Goal: Task Accomplishment & Management: Use online tool/utility

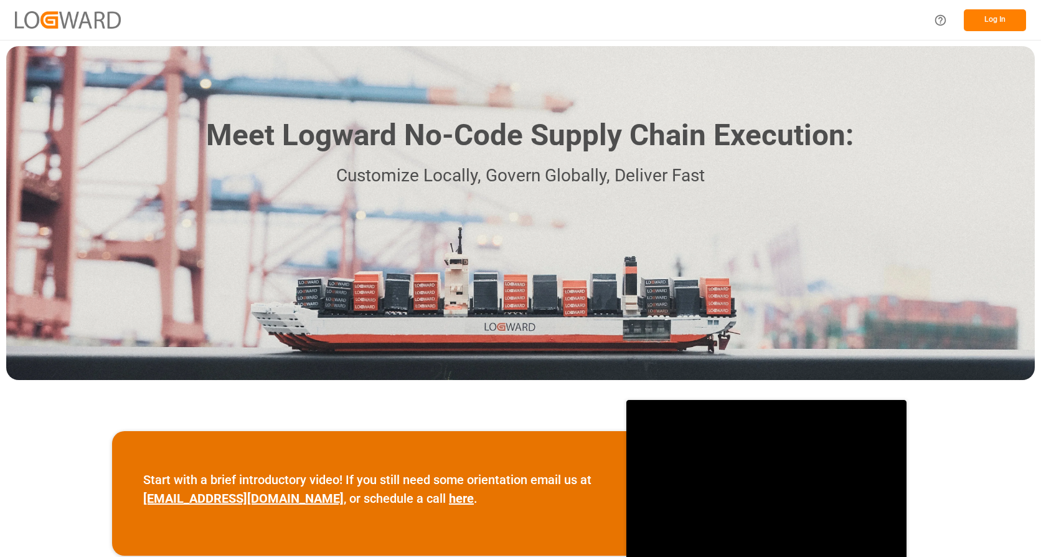
click at [1007, 16] on button "Log In" at bounding box center [995, 20] width 62 height 22
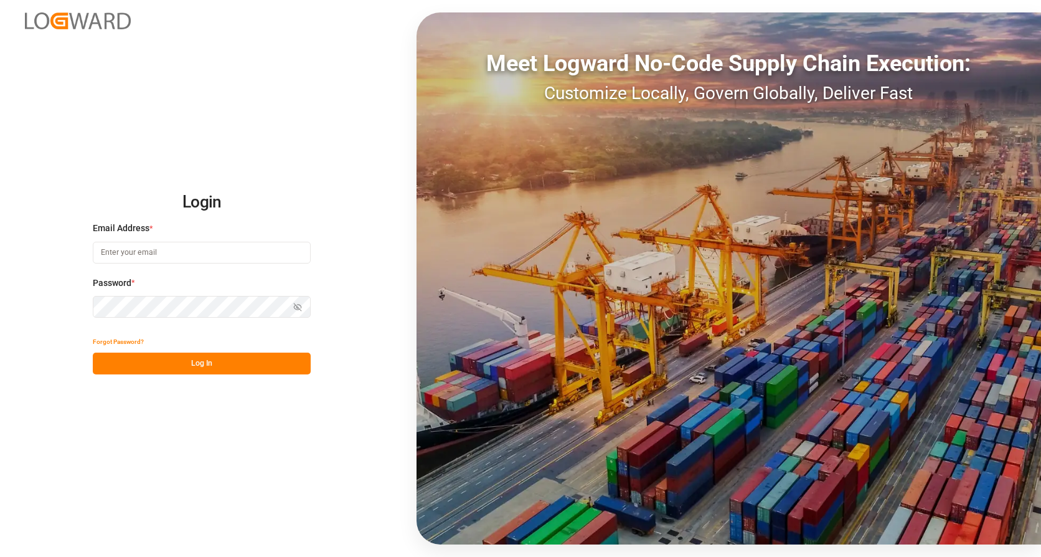
drag, startPoint x: 171, startPoint y: 258, endPoint x: 161, endPoint y: 255, distance: 10.4
click at [175, 252] on input at bounding box center [202, 253] width 218 height 22
type input "[PERSON_NAME][EMAIL_ADDRESS][PERSON_NAME][DOMAIN_NAME]"
click at [299, 304] on icon "button" at bounding box center [297, 307] width 9 height 9
click at [217, 362] on button "Log In" at bounding box center [202, 363] width 218 height 22
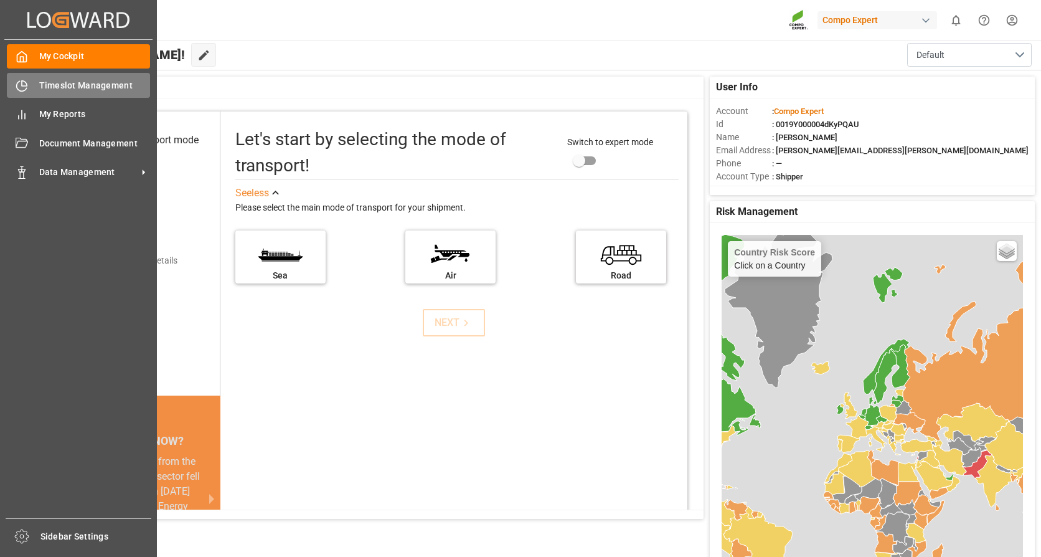
click at [42, 90] on span "Timeslot Management" at bounding box center [94, 85] width 111 height 13
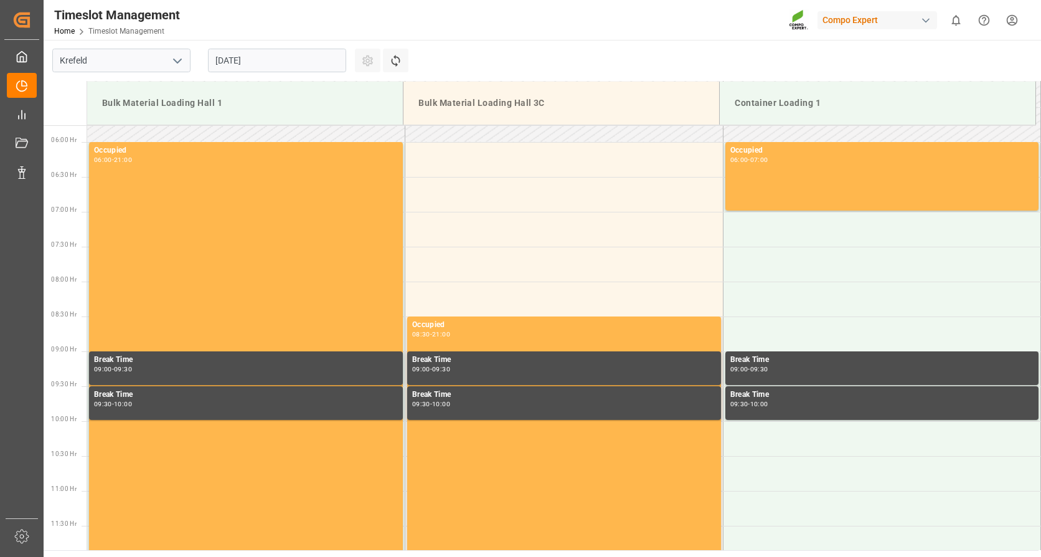
scroll to position [550, 0]
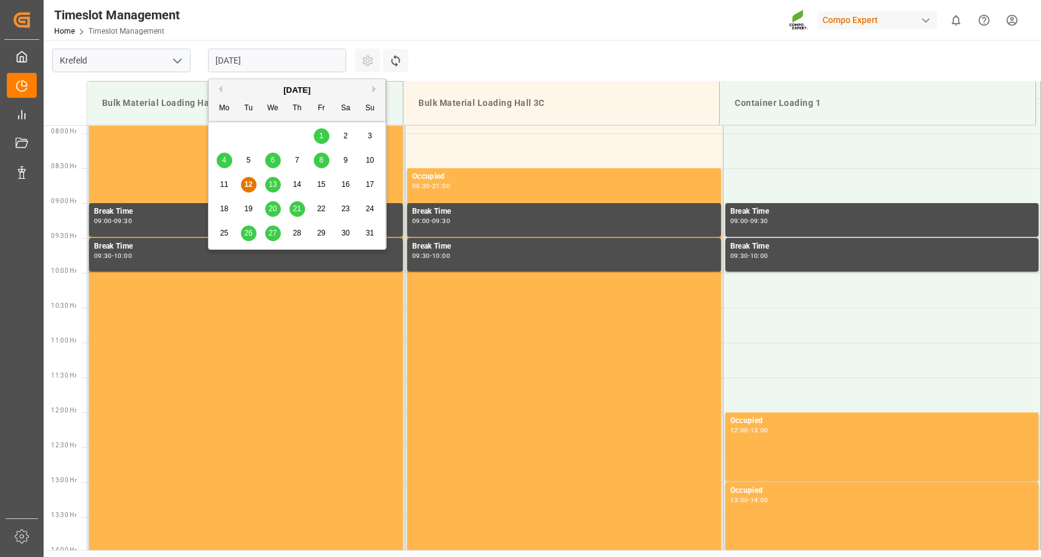
click at [324, 59] on input "[DATE]" at bounding box center [277, 61] width 138 height 24
click at [219, 207] on div "18" at bounding box center [225, 209] width 16 height 15
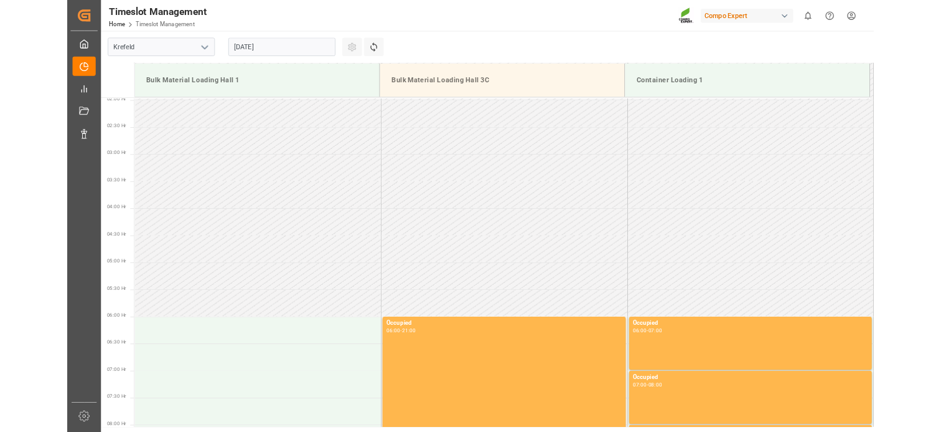
scroll to position [114, 0]
